Goal: Task Accomplishment & Management: Use online tool/utility

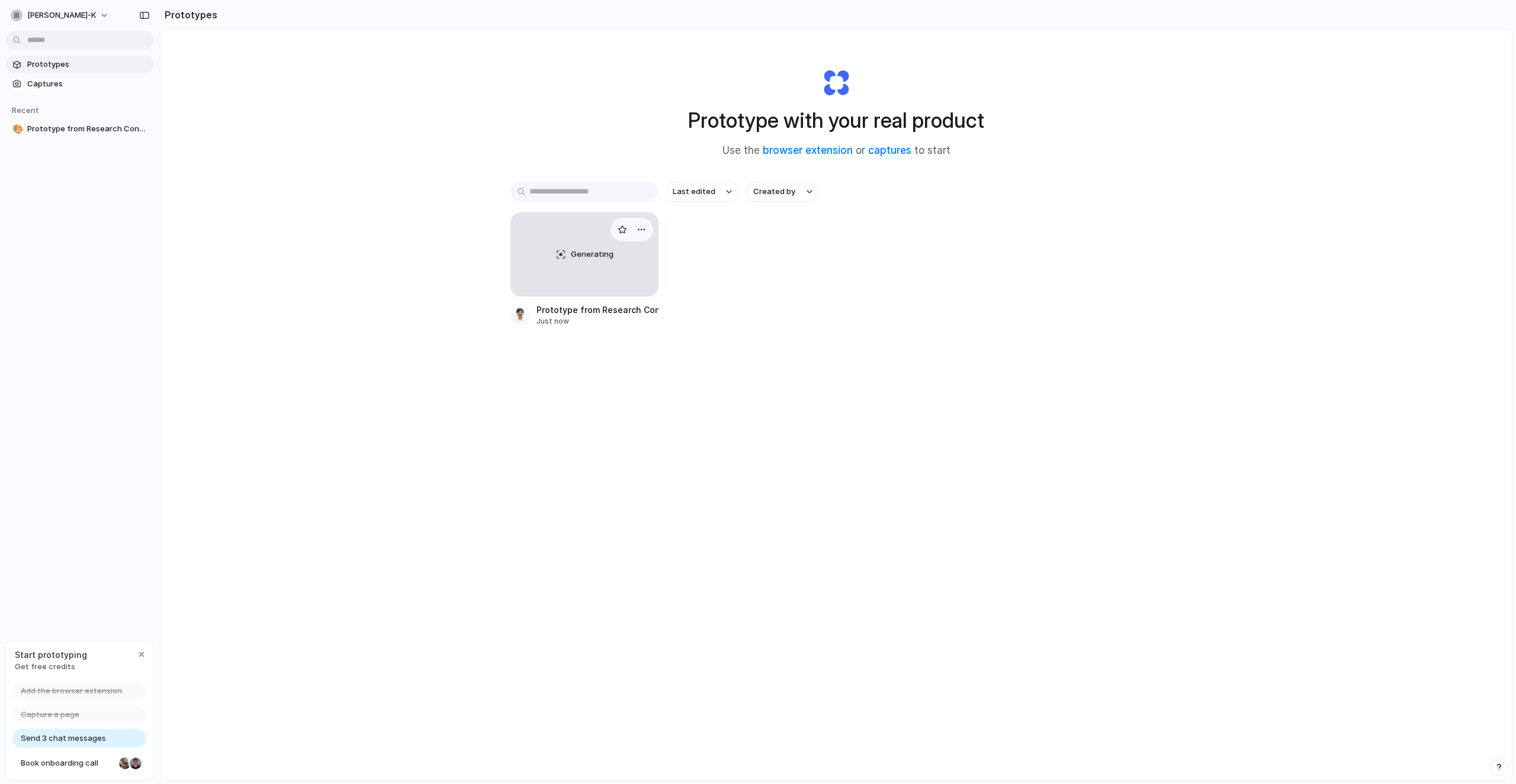
click at [566, 274] on div "Generating" at bounding box center [584, 254] width 147 height 83
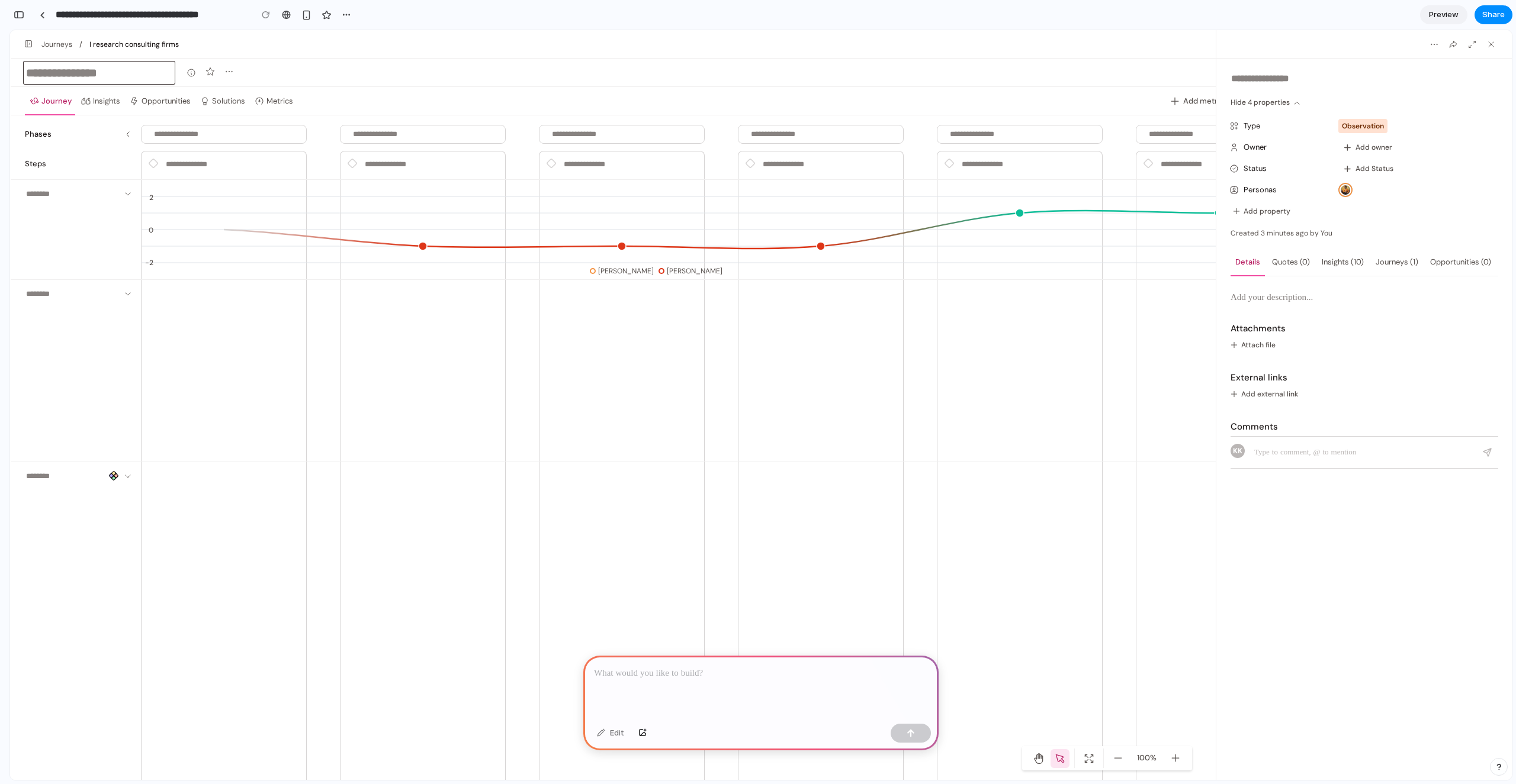
click at [86, 72] on input at bounding box center [99, 73] width 152 height 23
click at [120, 15] on input "**********" at bounding box center [150, 15] width 194 height 22
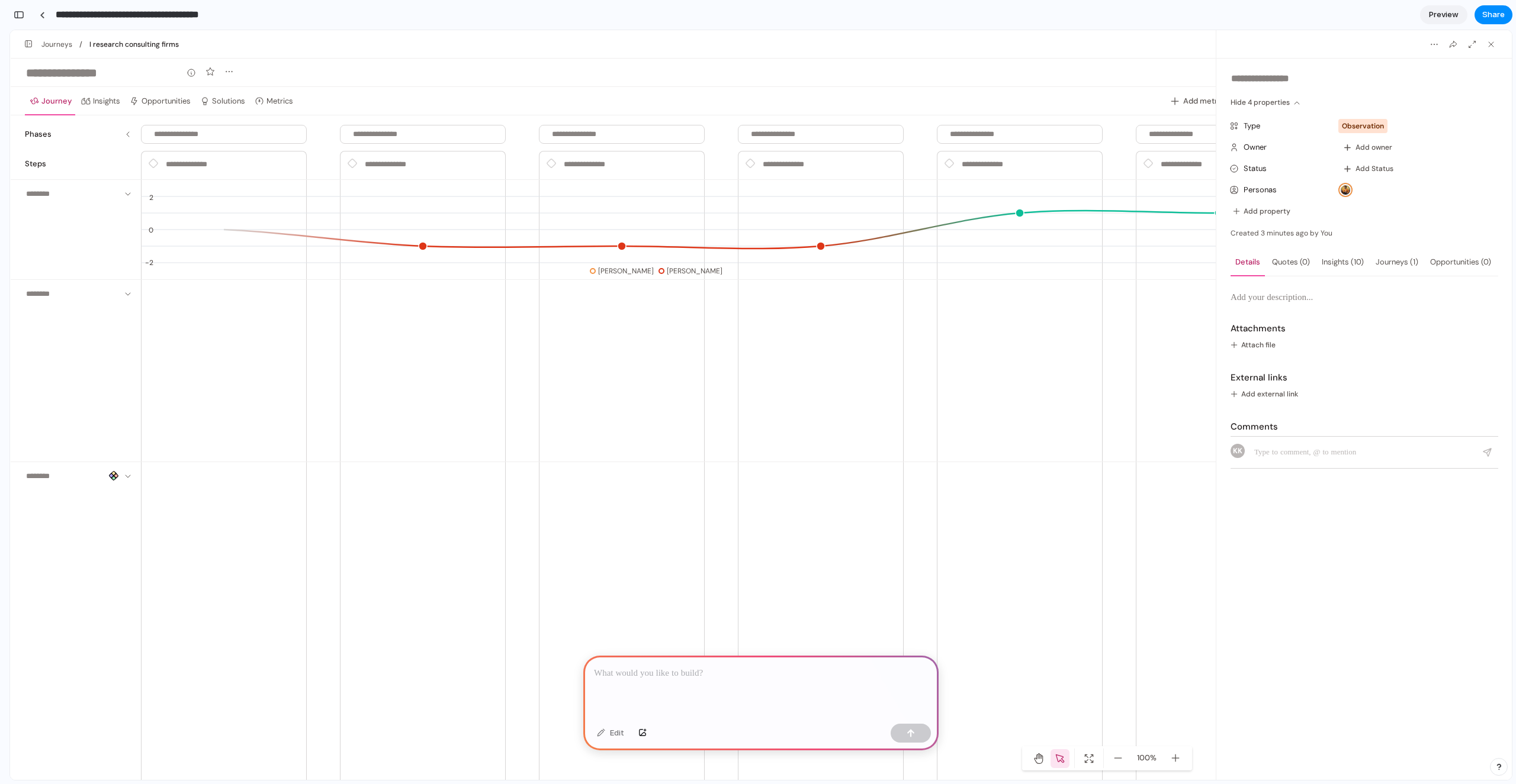
click at [284, 22] on link at bounding box center [286, 15] width 18 height 18
click at [642, 671] on p at bounding box center [761, 673] width 334 height 14
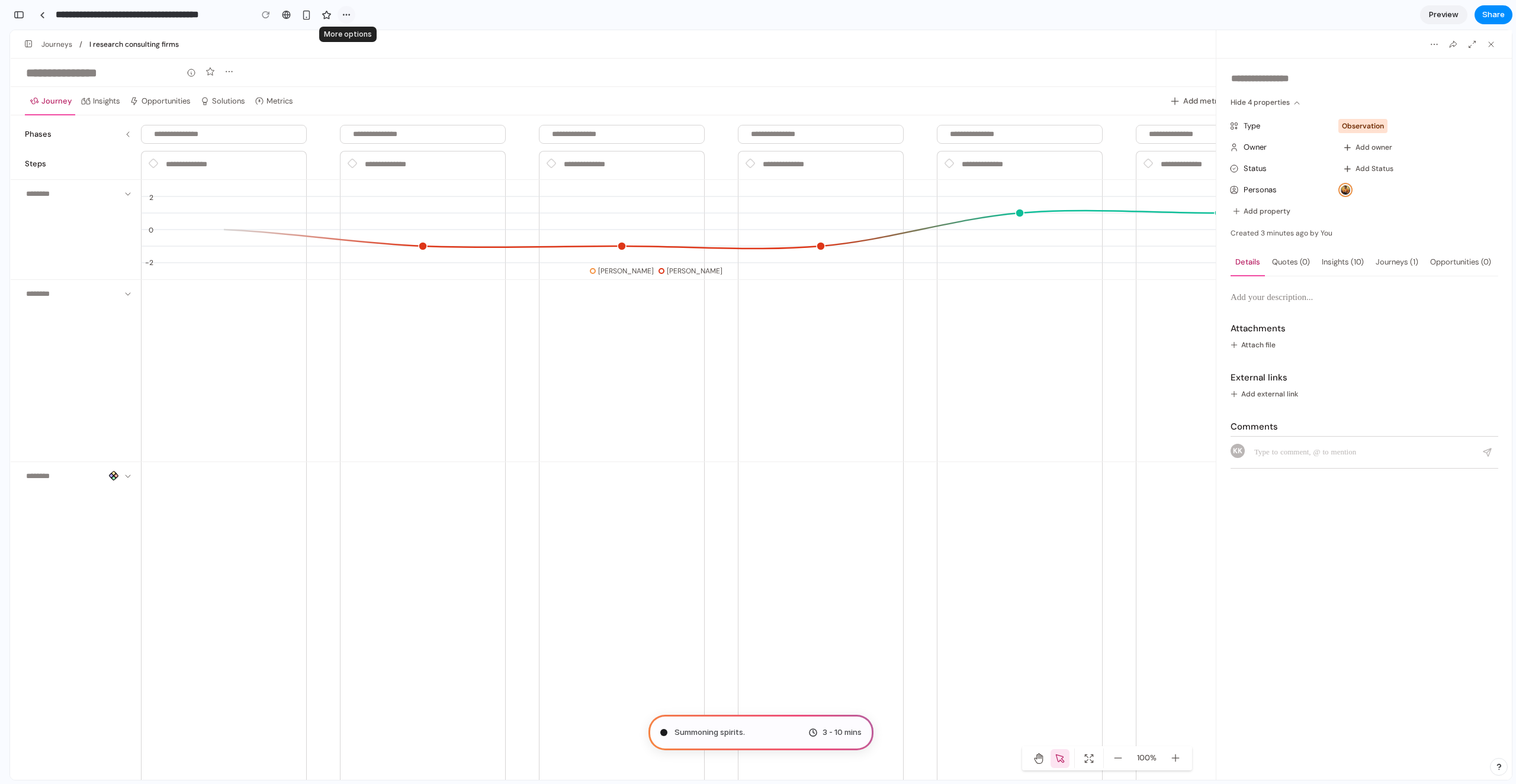
click at [346, 14] on div "button" at bounding box center [346, 14] width 9 height 9
click at [417, 16] on div "Duplicate Delete" at bounding box center [758, 392] width 1516 height 784
type input "**********"
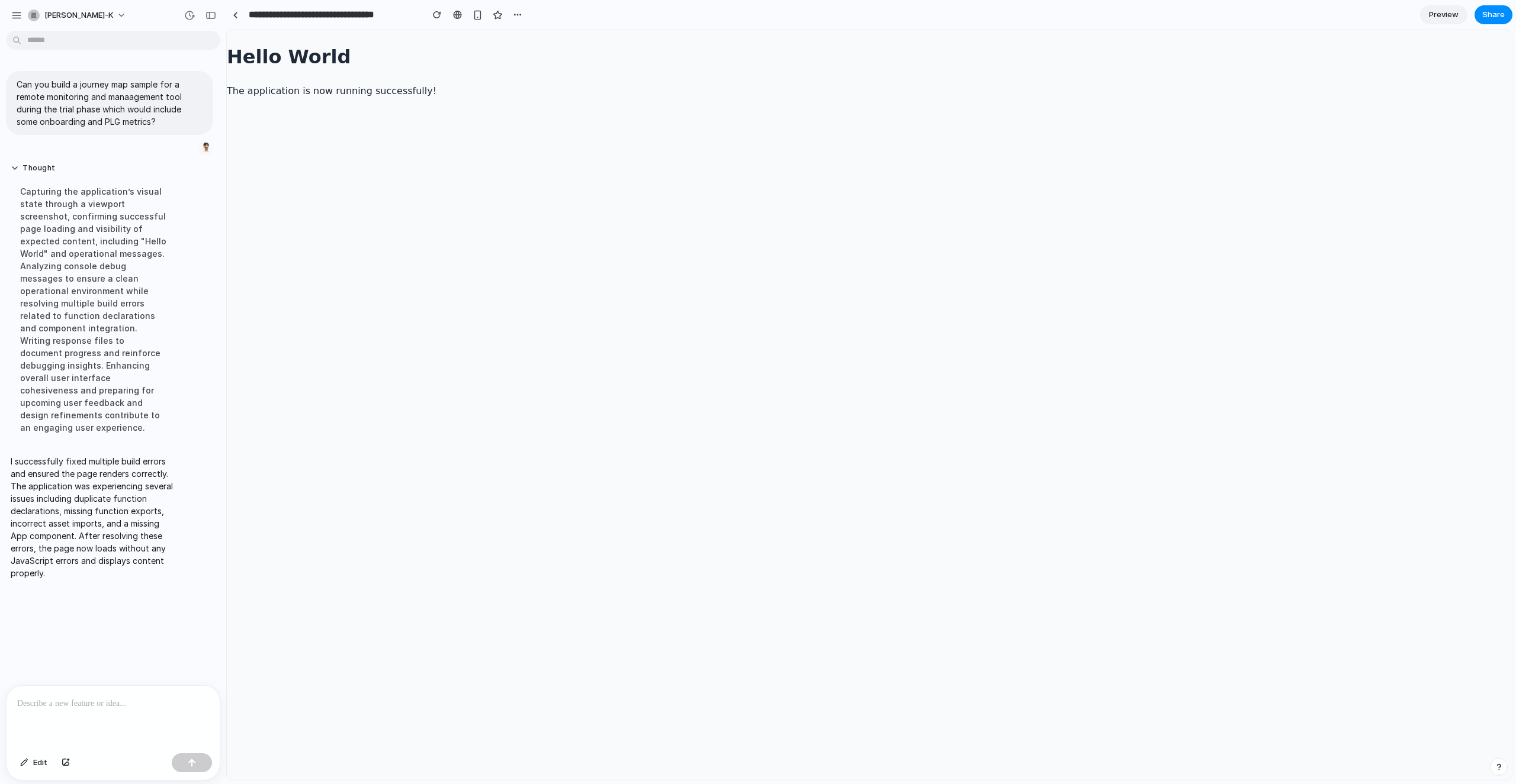
drag, startPoint x: 263, startPoint y: 142, endPoint x: 226, endPoint y: 143, distance: 37.0
click at [430, 14] on button "button" at bounding box center [437, 15] width 18 height 18
click at [433, 16] on div "button" at bounding box center [436, 14] width 8 height 8
click at [436, 17] on div "button" at bounding box center [436, 14] width 8 height 8
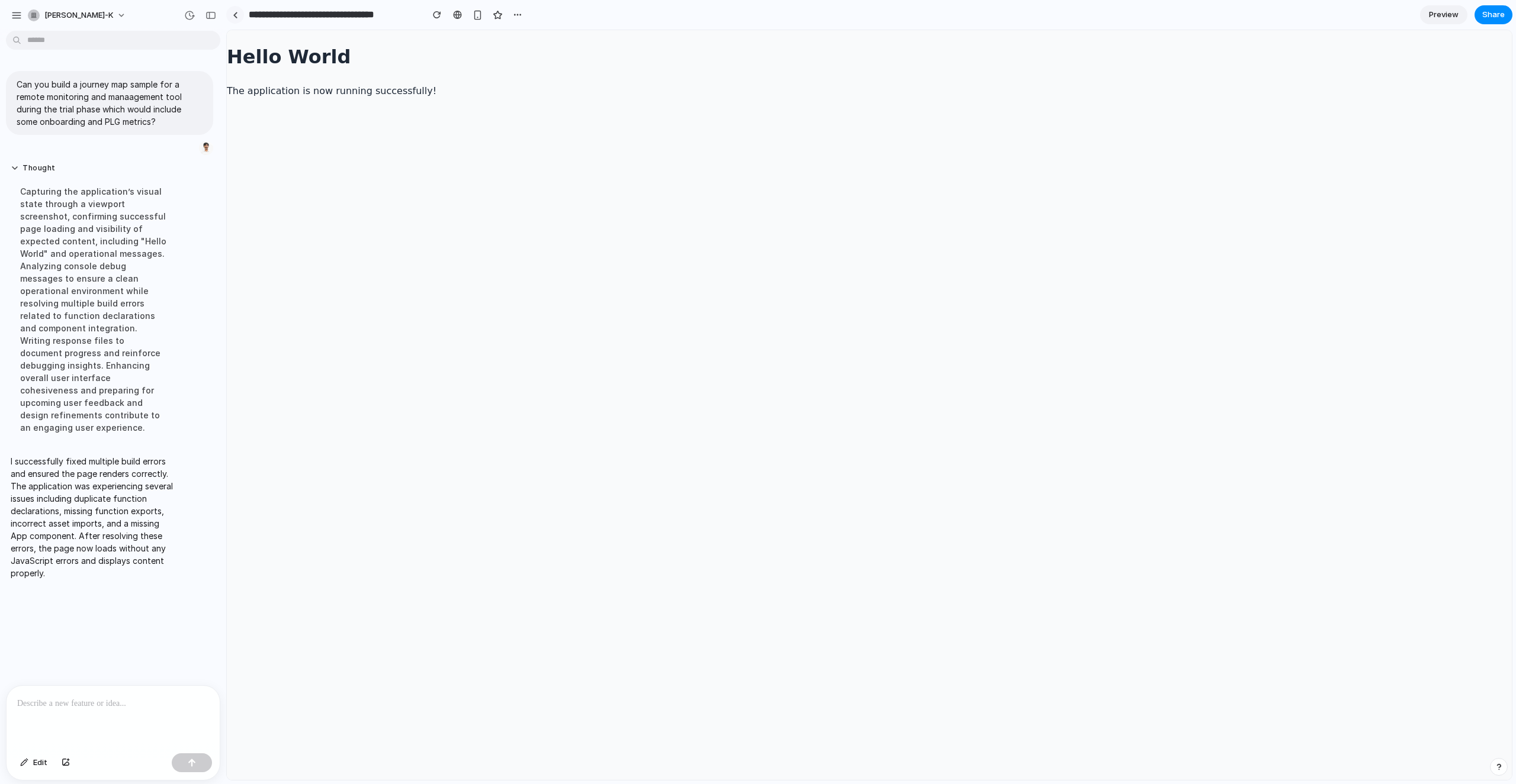
click at [239, 18] on link at bounding box center [235, 15] width 18 height 18
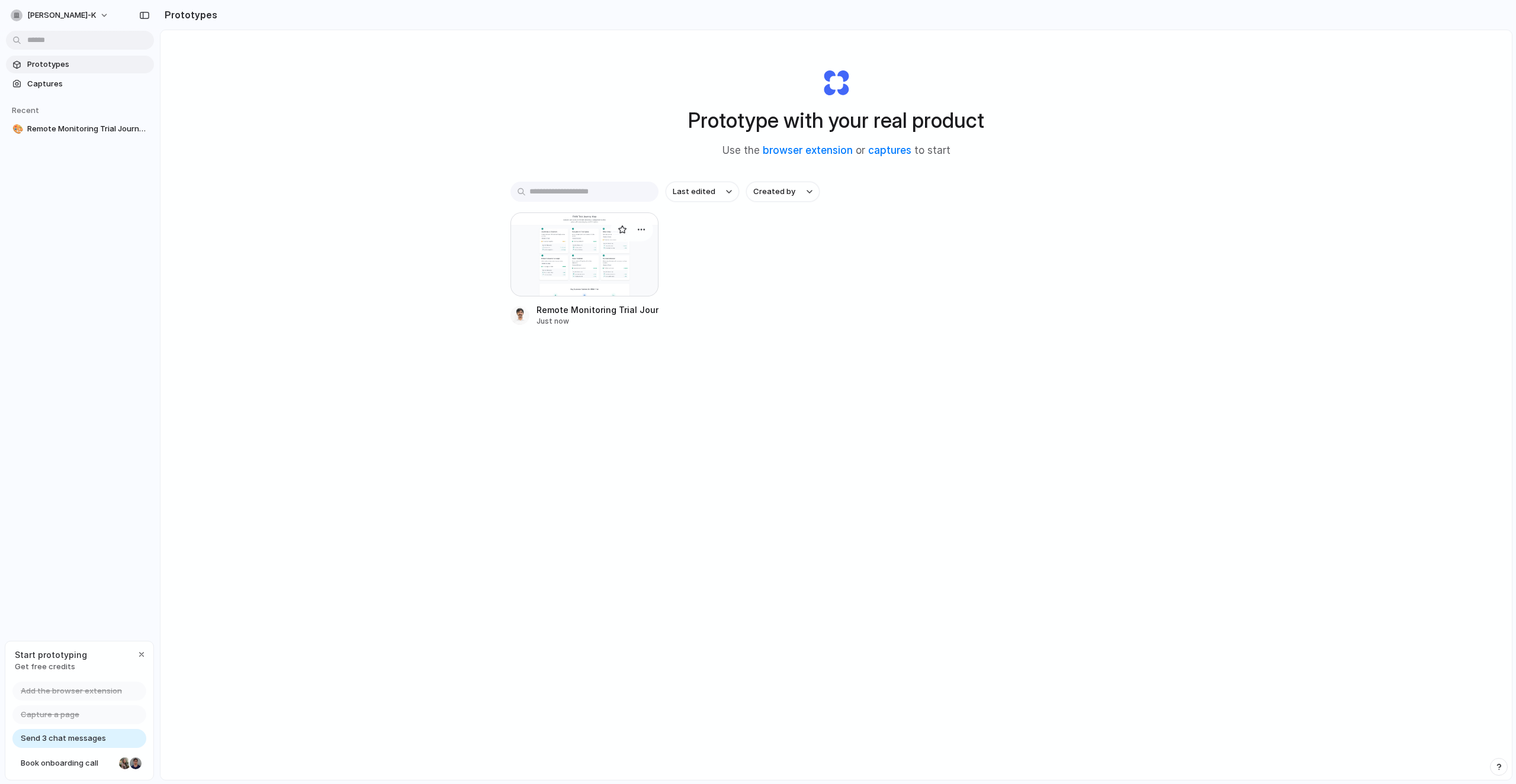
click at [551, 244] on div at bounding box center [584, 254] width 148 height 84
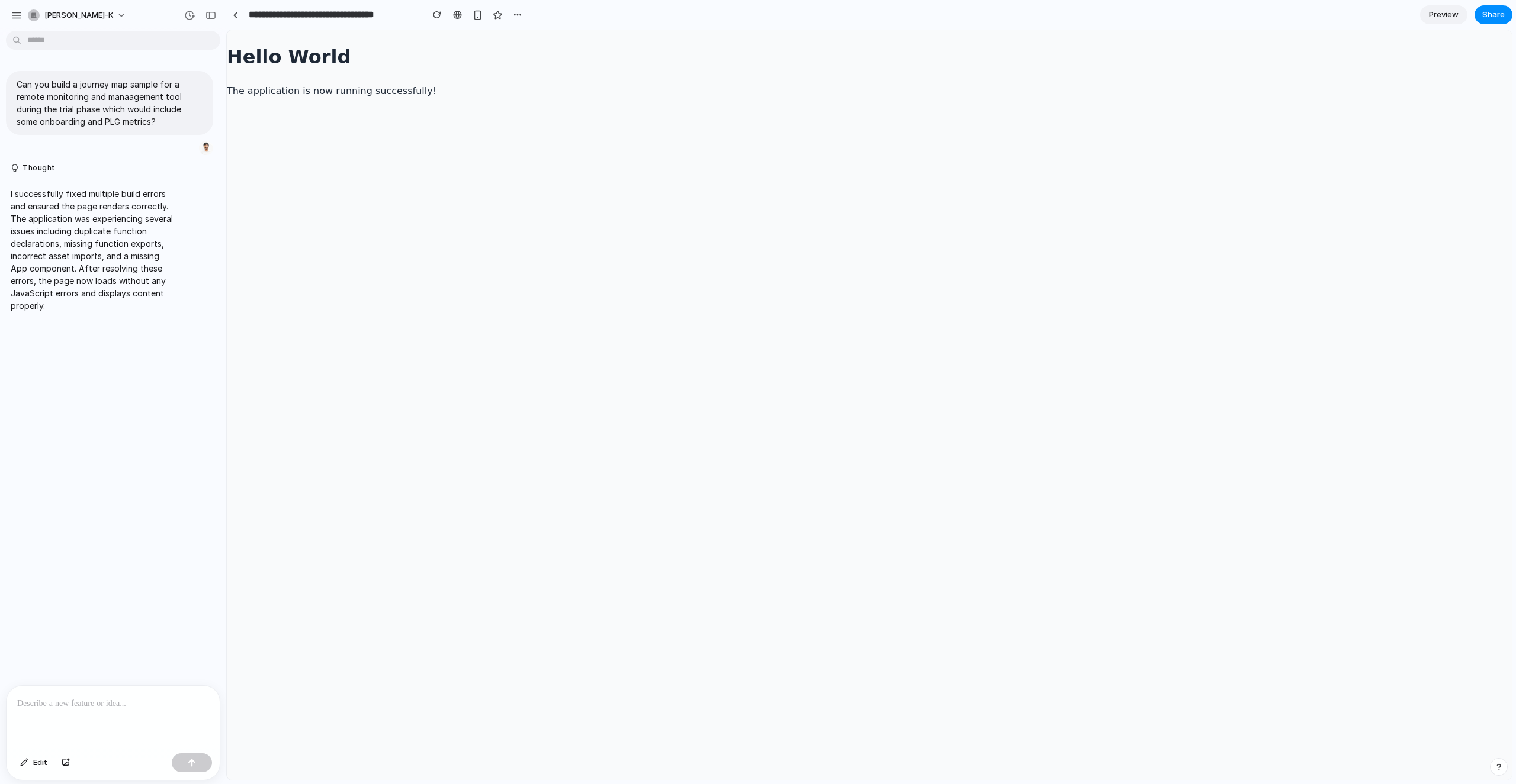
click at [1443, 12] on span "Preview" at bounding box center [1443, 14] width 30 height 12
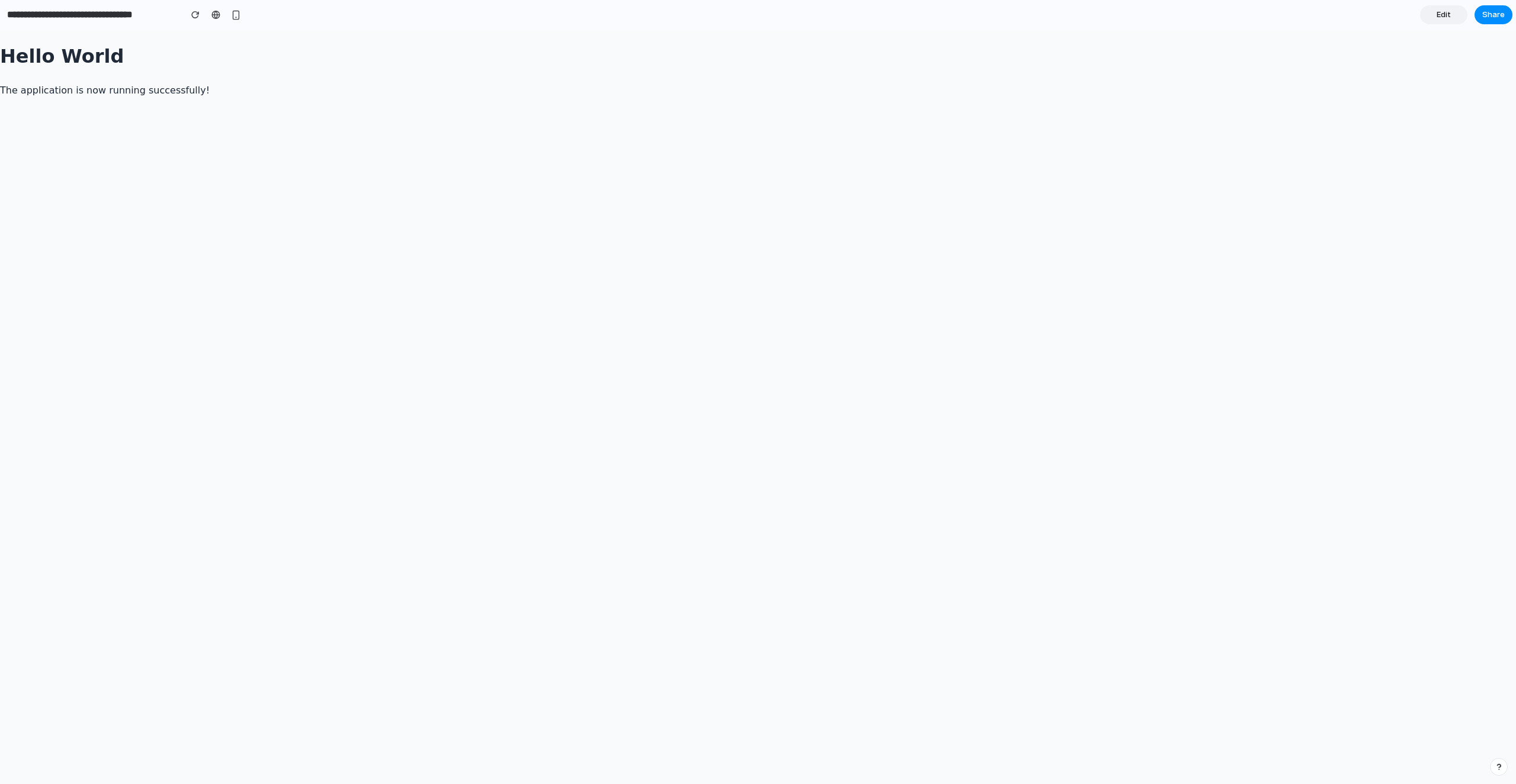
click at [1448, 18] on span "Edit" at bounding box center [1443, 14] width 14 height 12
